Goal: Find contact information: Find contact information

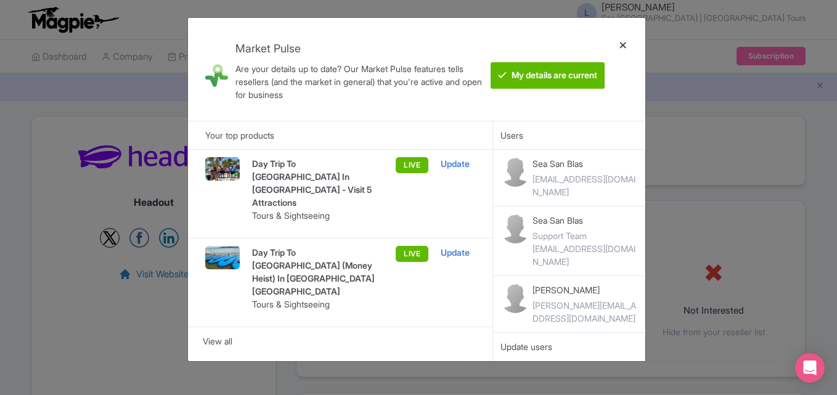
click at [624, 44] on div at bounding box center [624, 69] width 30 height 83
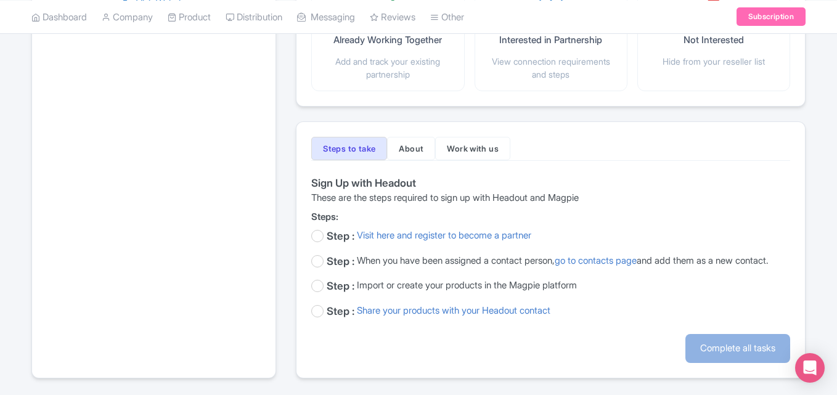
scroll to position [290, 0]
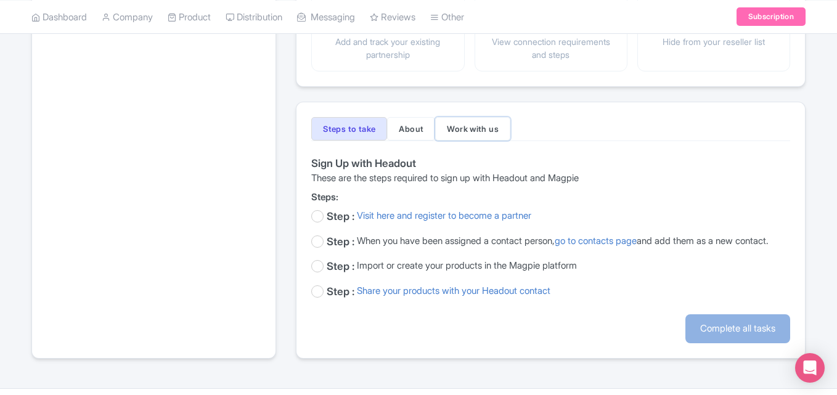
click at [491, 132] on button "Work with us" at bounding box center [472, 128] width 75 height 23
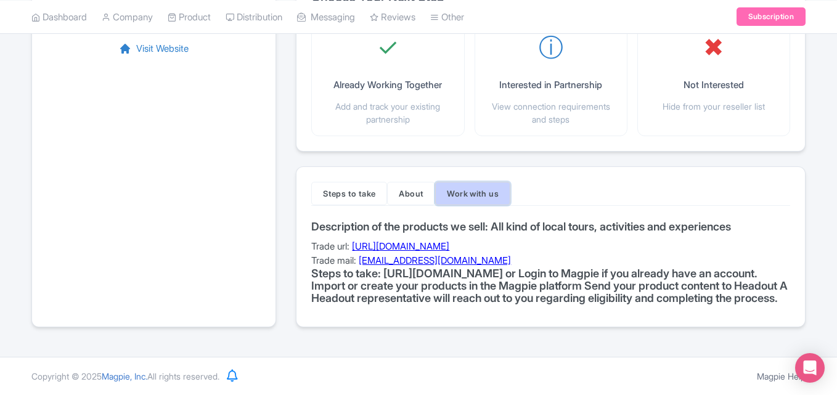
scroll to position [237, 0]
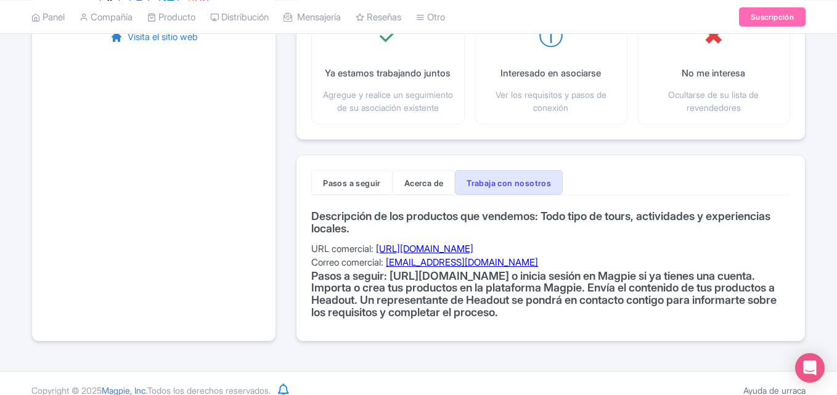
click at [602, 235] on h4 "Descripción de los productos que vendemos: Todo tipo de tours, actividades y ex…" at bounding box center [550, 222] width 479 height 25
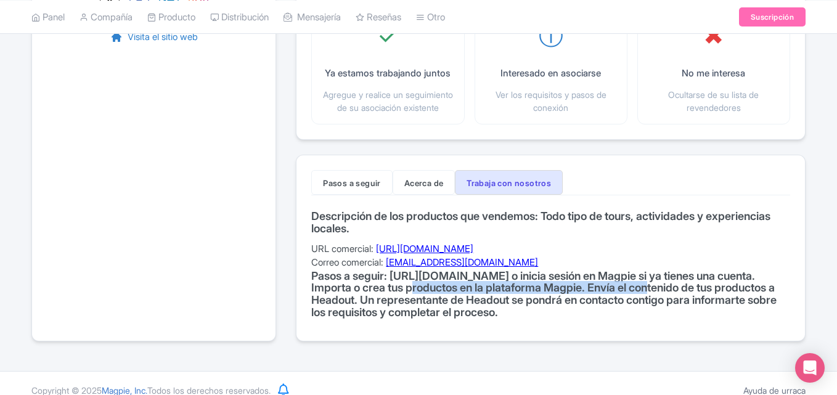
drag, startPoint x: 401, startPoint y: 300, endPoint x: 649, endPoint y: 305, distance: 248.6
click at [649, 305] on font "Pasos a seguir: http://magpie.travel/start/headout o inicia sesión en Magpie si…" at bounding box center [544, 293] width 466 height 49
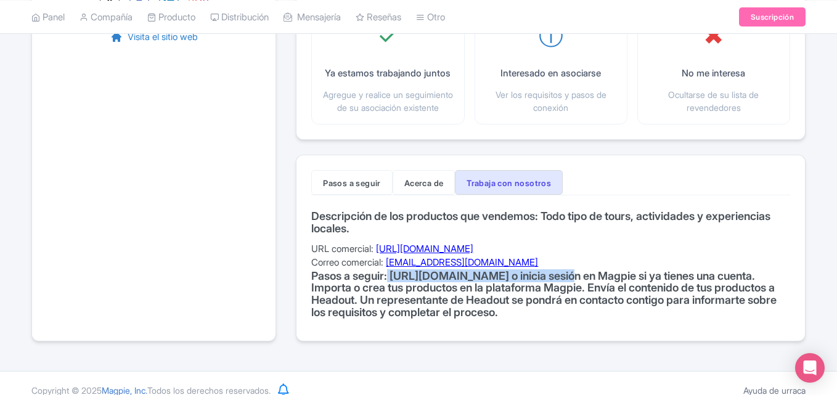
drag, startPoint x: 393, startPoint y: 289, endPoint x: 574, endPoint y: 289, distance: 181.3
click at [574, 289] on font "Pasos a seguir: http://magpie.travel/start/headout o inicia sesión en Magpie si…" at bounding box center [544, 293] width 466 height 49
drag, startPoint x: 579, startPoint y: 289, endPoint x: 396, endPoint y: 287, distance: 183.2
click at [396, 287] on font "Pasos a seguir: http://magpie.travel/start/headout o inicia sesión en Magpie si…" at bounding box center [544, 293] width 466 height 49
copy font "http://magpie.travel/start/headout"
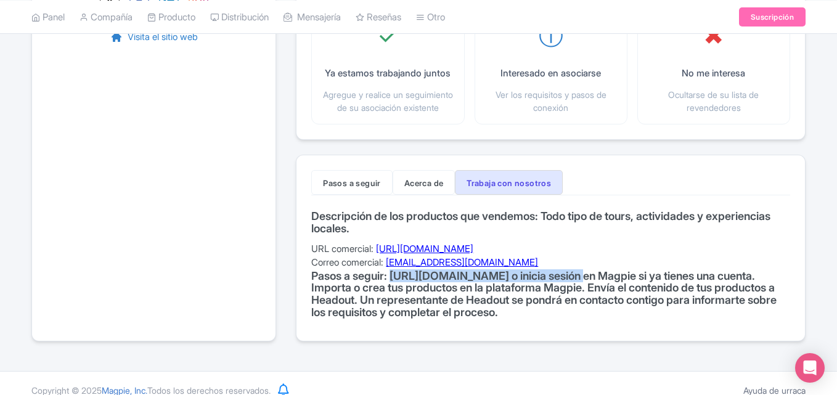
click at [459, 255] on font "https://hub.headout.com/" at bounding box center [424, 249] width 97 height 12
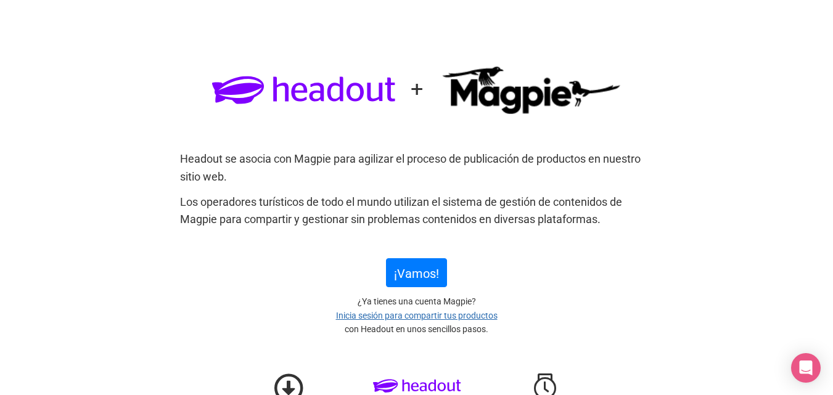
click at [491, 208] on font "Los operadores turísticos de todo el mundo utilizan el sistema de gestión de co…" at bounding box center [401, 210] width 442 height 31
click at [417, 263] on link "¡Vamos!" at bounding box center [416, 272] width 61 height 29
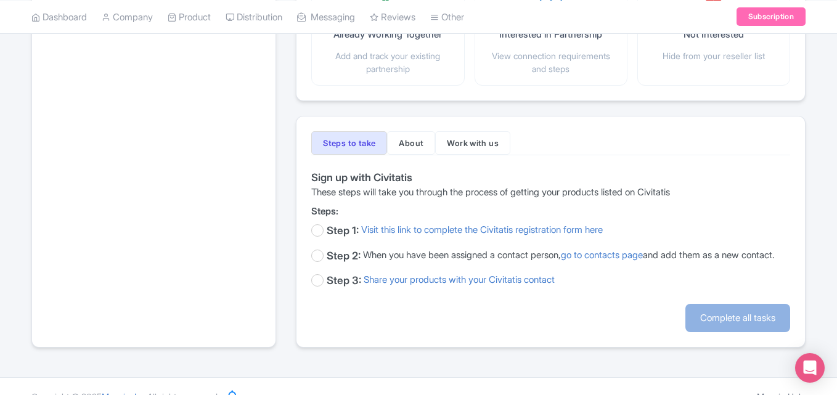
scroll to position [311, 0]
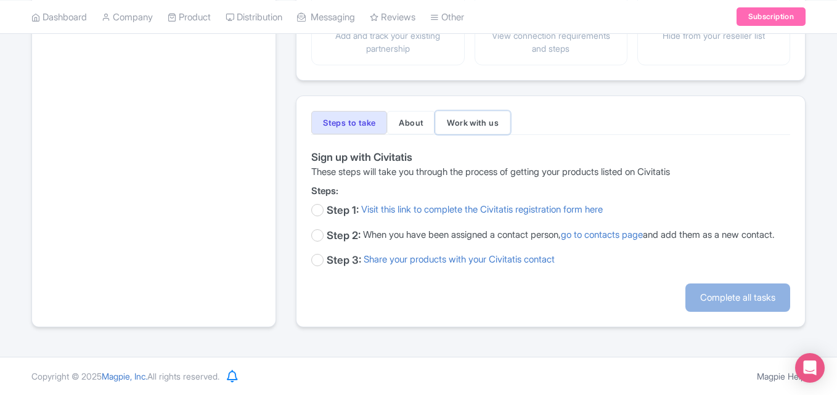
click at [485, 111] on button "Work with us" at bounding box center [472, 122] width 75 height 23
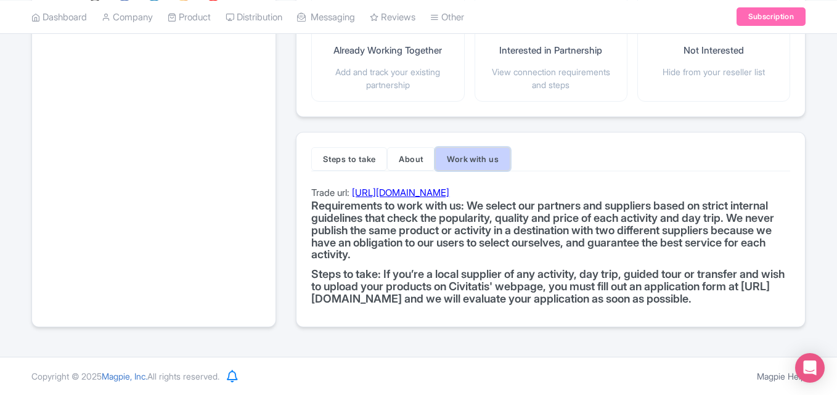
scroll to position [273, 0]
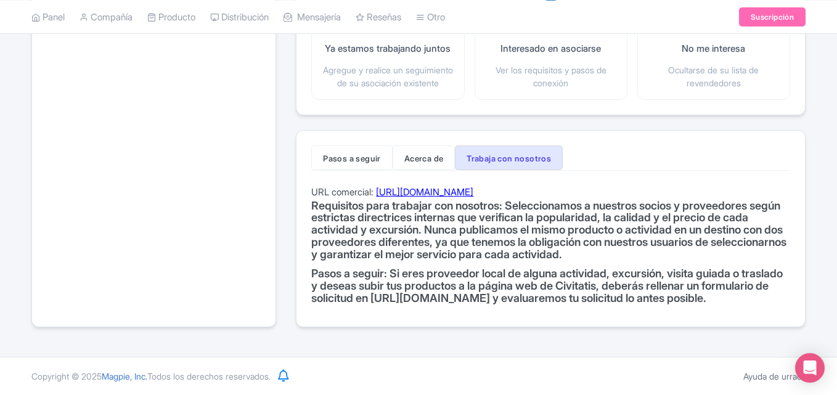
click at [458, 193] on font "[URL][DOMAIN_NAME]" at bounding box center [424, 192] width 97 height 12
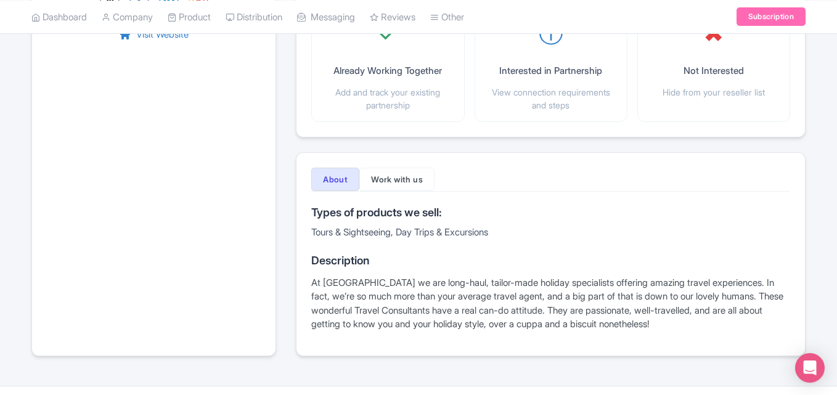
scroll to position [269, 0]
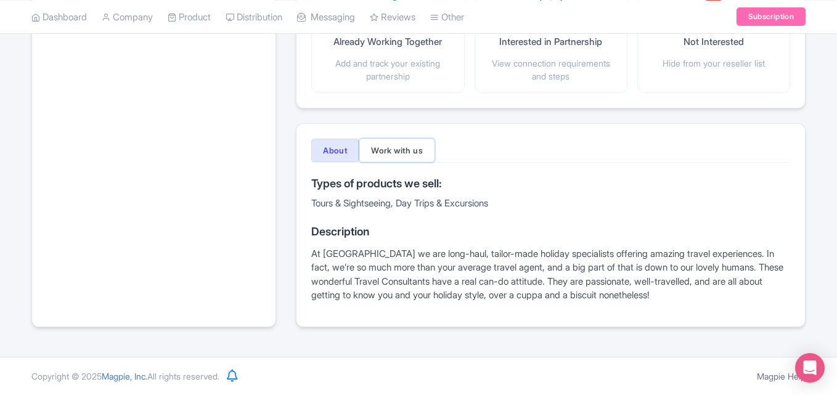
click at [403, 157] on button "Work with us" at bounding box center [397, 150] width 75 height 23
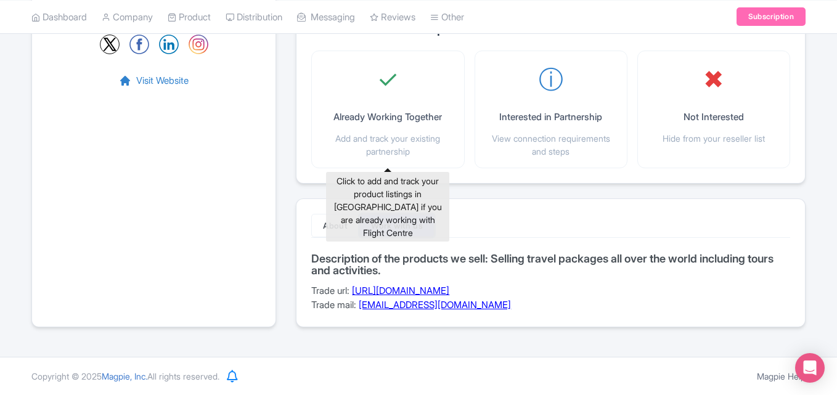
scroll to position [194, 0]
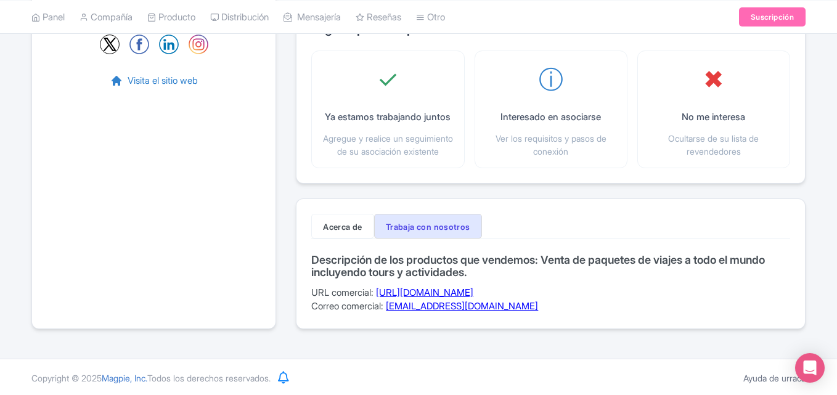
click at [406, 279] on font "Descripción de los productos que vendemos: Venta de paquetes de viajes a todo e…" at bounding box center [538, 265] width 454 height 25
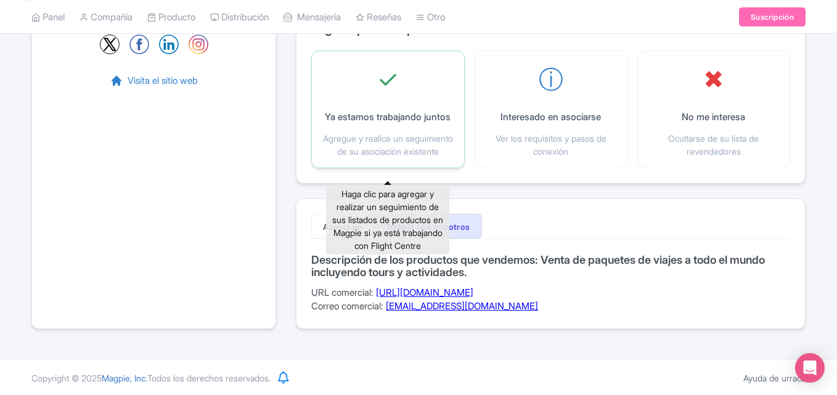
scroll to position [0, 0]
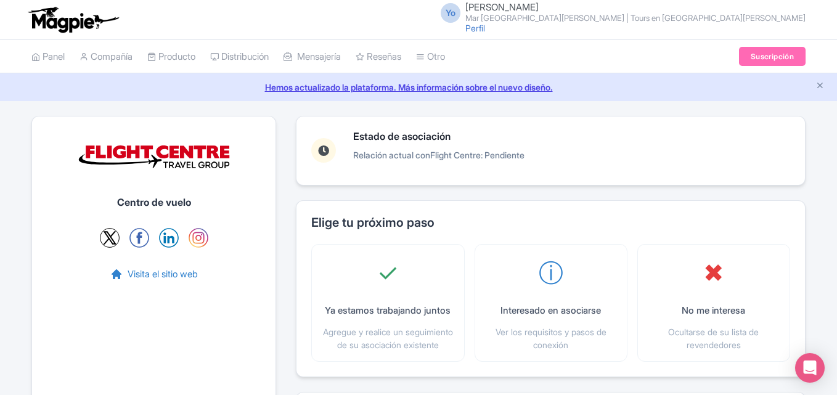
click at [141, 153] on img at bounding box center [154, 156] width 154 height 51
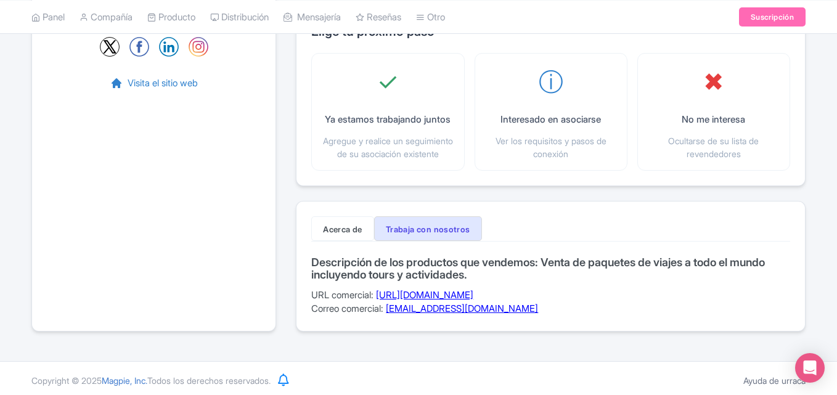
scroll to position [194, 0]
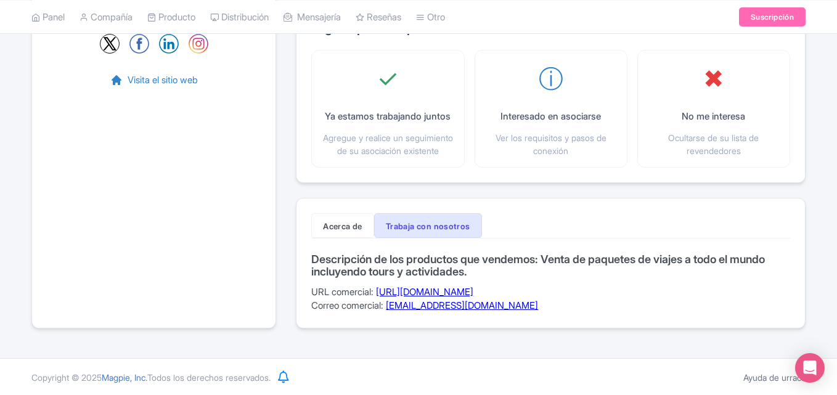
click at [474, 298] on font "https://www.flightcentre.com.au/contact-us" at bounding box center [424, 292] width 97 height 12
drag, startPoint x: 561, startPoint y: 322, endPoint x: 392, endPoint y: 318, distance: 168.4
click at [392, 313] on div "Descripción de los productos que vendemos: Venta de paquetes de viajes a todo e…" at bounding box center [550, 282] width 479 height 59
copy font "tour_operators@flightcentre.com.au"
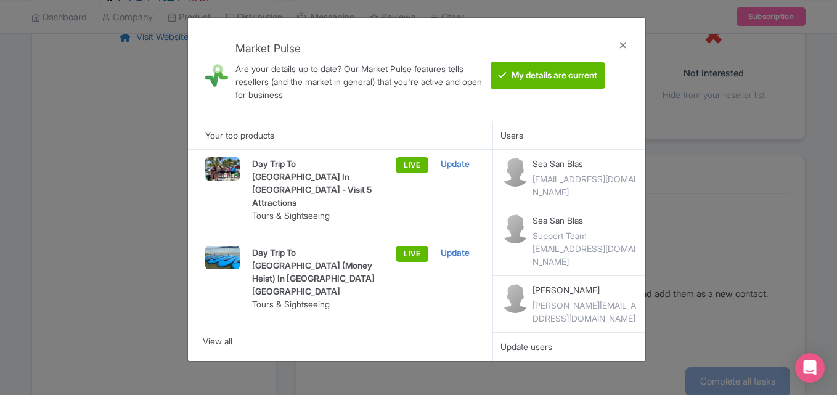
scroll to position [237, 0]
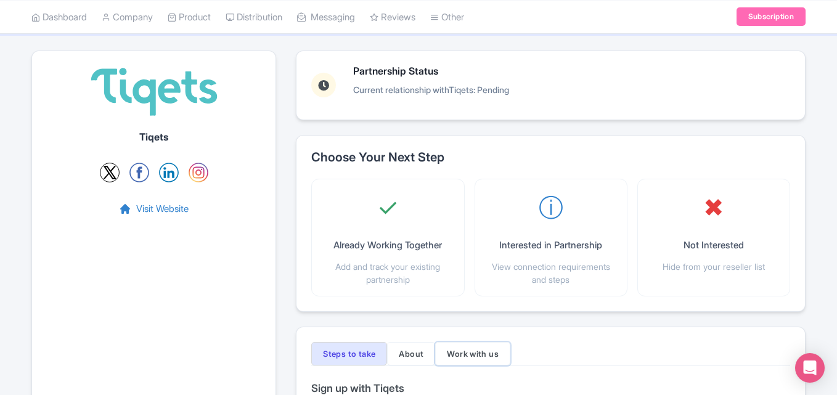
click at [477, 356] on button "Work with us" at bounding box center [472, 353] width 75 height 23
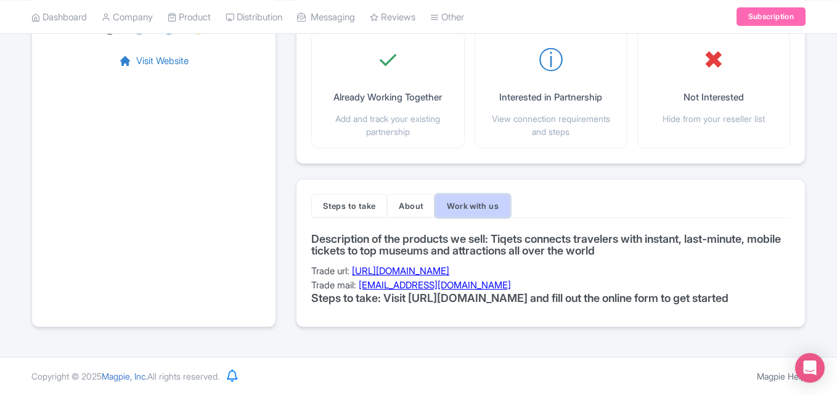
scroll to position [226, 0]
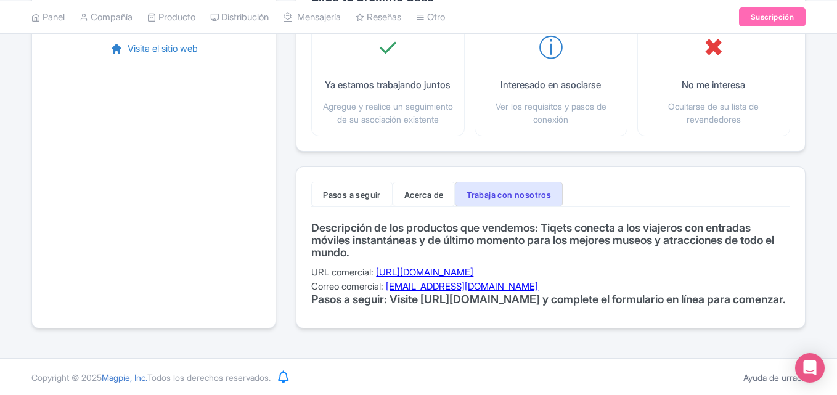
click at [594, 252] on font "Descripción de los productos que vendemos: Tiqets conecta a los viajeros con en…" at bounding box center [542, 240] width 463 height 38
click at [451, 278] on font "https://www.tiqets.com/venues/" at bounding box center [424, 272] width 97 height 12
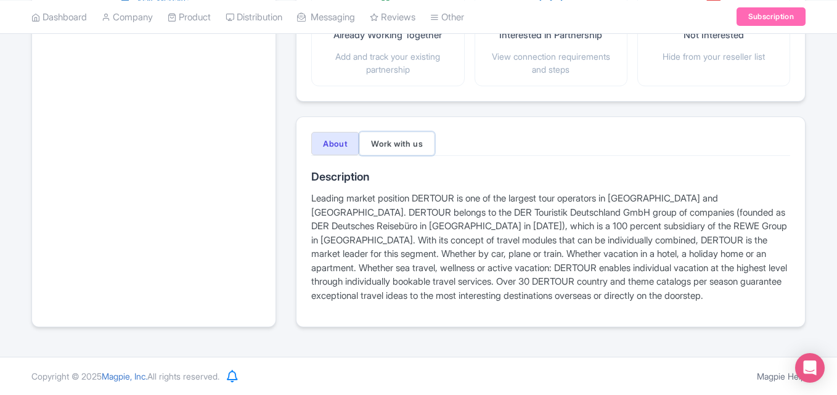
scroll to position [276, 0]
click at [406, 99] on div "Partnership Status Current relationship with Dertour : Pending Choose Your Next…" at bounding box center [551, 91] width 510 height 502
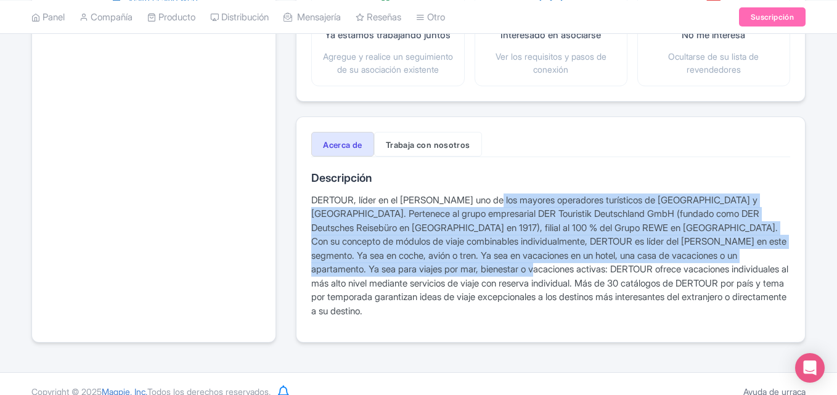
drag, startPoint x: 542, startPoint y: 289, endPoint x: 483, endPoint y: 184, distance: 120.9
click at [483, 184] on div "Acerca de Trabaja con nosotros Descripción DERTOUR, líder en el [PERSON_NAME] u…" at bounding box center [551, 230] width 510 height 227
click at [441, 150] on font "Trabaja con nosotros" at bounding box center [428, 145] width 84 height 10
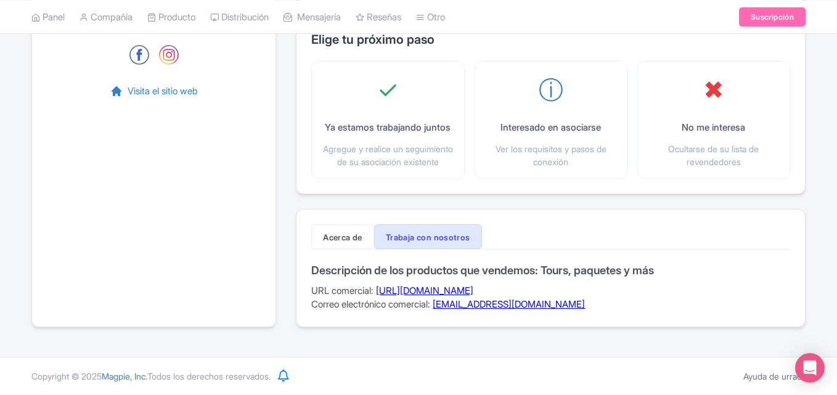
click at [435, 292] on font "[URL][DOMAIN_NAME]" at bounding box center [424, 291] width 97 height 12
drag, startPoint x: 606, startPoint y: 310, endPoint x: 445, endPoint y: 327, distance: 161.3
click at [445, 327] on div "Acerca de Trabaja con nosotros Descripción DERTOUR, líder en el [PERSON_NAME] u…" at bounding box center [551, 268] width 510 height 118
copy font "[EMAIL_ADDRESS][DOMAIN_NAME]"
click at [441, 316] on div "Acerca de Trabaja con nosotros Descripción DERTOUR, líder en el [PERSON_NAME] u…" at bounding box center [551, 268] width 510 height 118
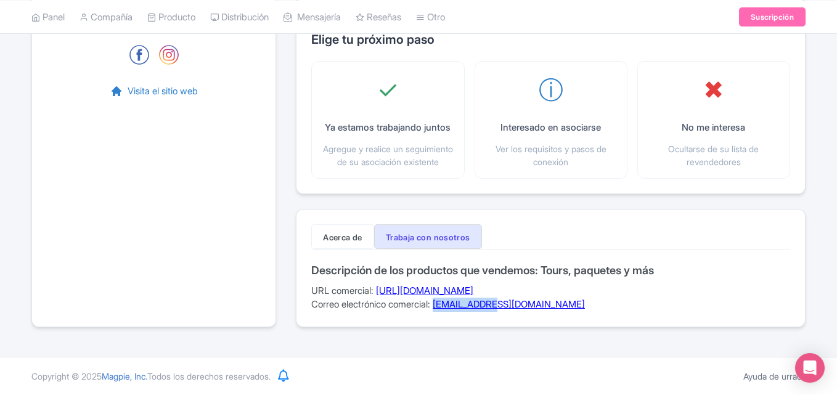
drag, startPoint x: 444, startPoint y: 312, endPoint x: 503, endPoint y: 310, distance: 59.2
click at [503, 310] on div "Descripción de los productos que vendemos: Tours, paquetes y más URL comercial:…" at bounding box center [550, 288] width 479 height 47
copy font "agenturwesen"
drag, startPoint x: 591, startPoint y: 305, endPoint x: 443, endPoint y: 313, distance: 148.2
click at [443, 313] on div "Acerca de Trabaja con nosotros Descripción DERTOUR, líder en el mercado, es uno…" at bounding box center [551, 268] width 510 height 118
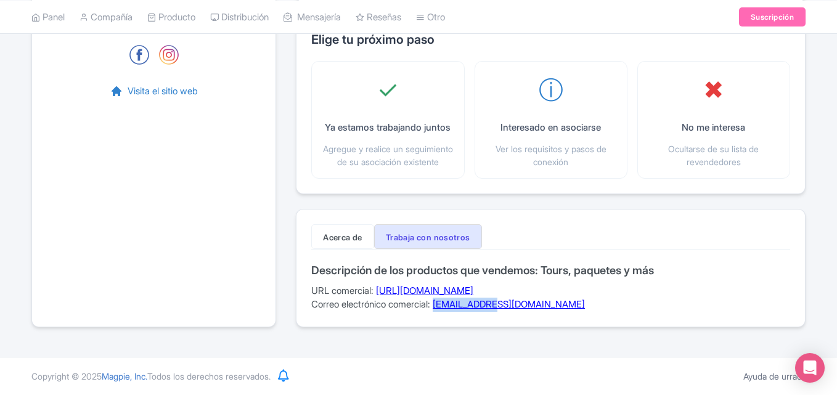
copy font "agenturwesen@dertouristik.com"
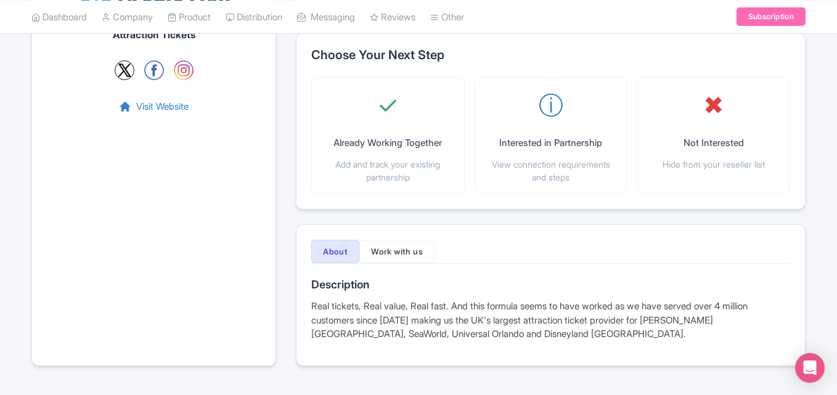
scroll to position [207, 0]
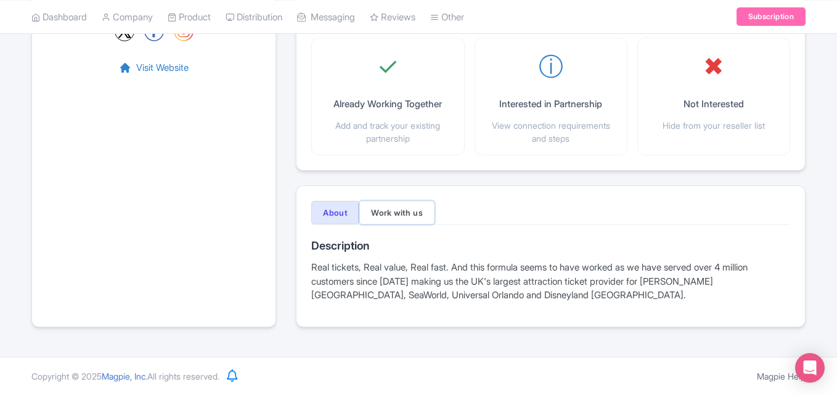
click at [396, 219] on button "Work with us" at bounding box center [397, 212] width 75 height 23
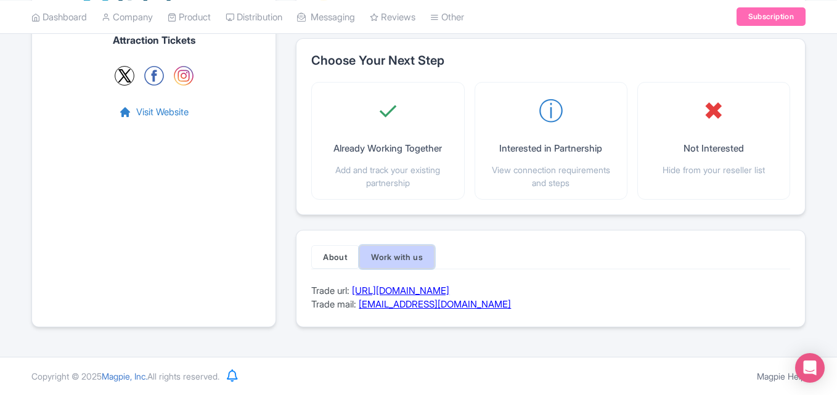
scroll to position [162, 0]
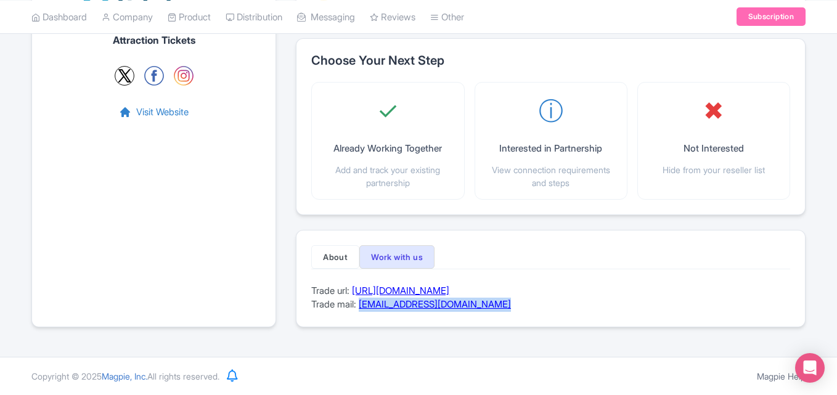
drag, startPoint x: 510, startPoint y: 308, endPoint x: 362, endPoint y: 313, distance: 148.1
click at [362, 313] on div "About Work with us Description Real tickets, Real value, Real fast. And this fo…" at bounding box center [551, 278] width 510 height 97
copy link "[EMAIL_ADDRESS][DOMAIN_NAME]"
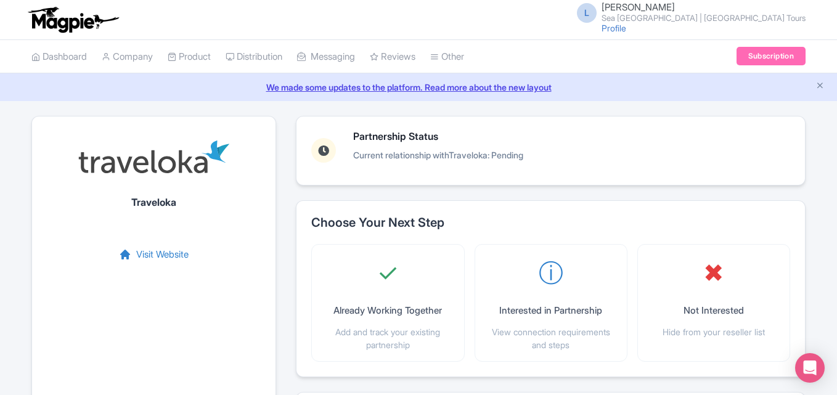
scroll to position [297, 0]
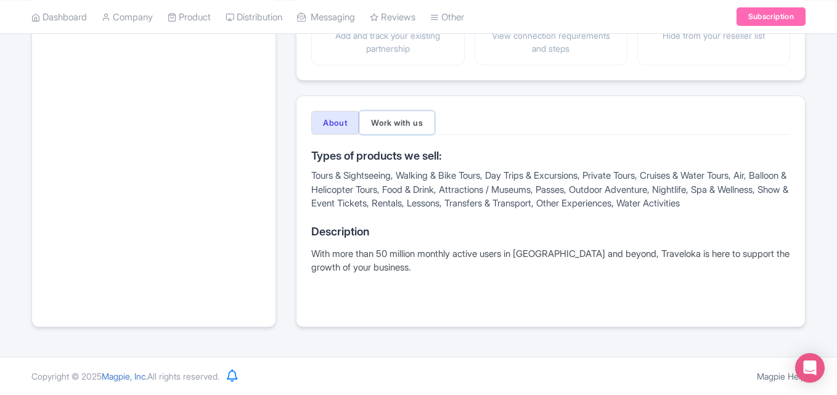
click at [400, 129] on button "Work with us" at bounding box center [397, 122] width 75 height 23
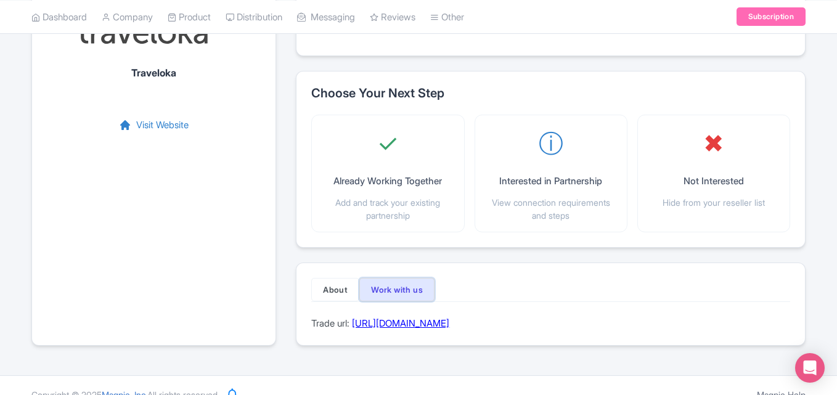
scroll to position [148, 0]
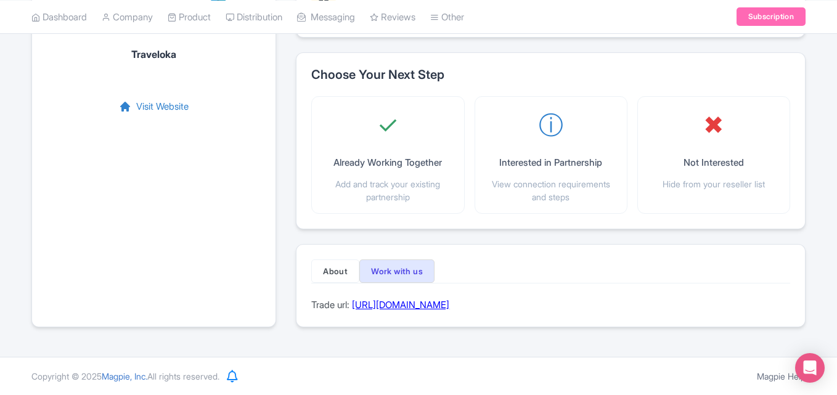
click at [450, 306] on link "[URL][DOMAIN_NAME]" at bounding box center [400, 305] width 97 height 12
